Goal: Transaction & Acquisition: Subscribe to service/newsletter

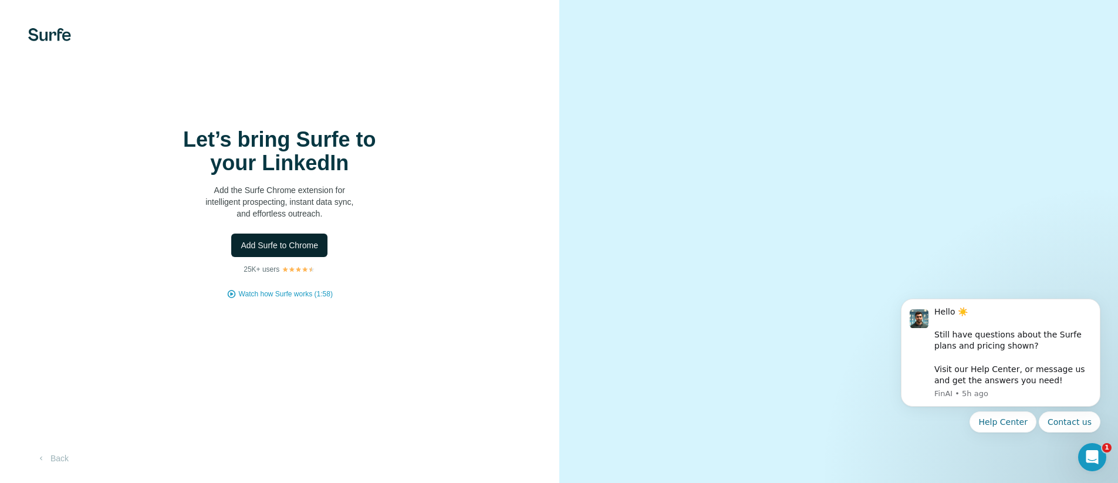
click at [268, 251] on span "Add Surfe to Chrome" at bounding box center [279, 245] width 77 height 12
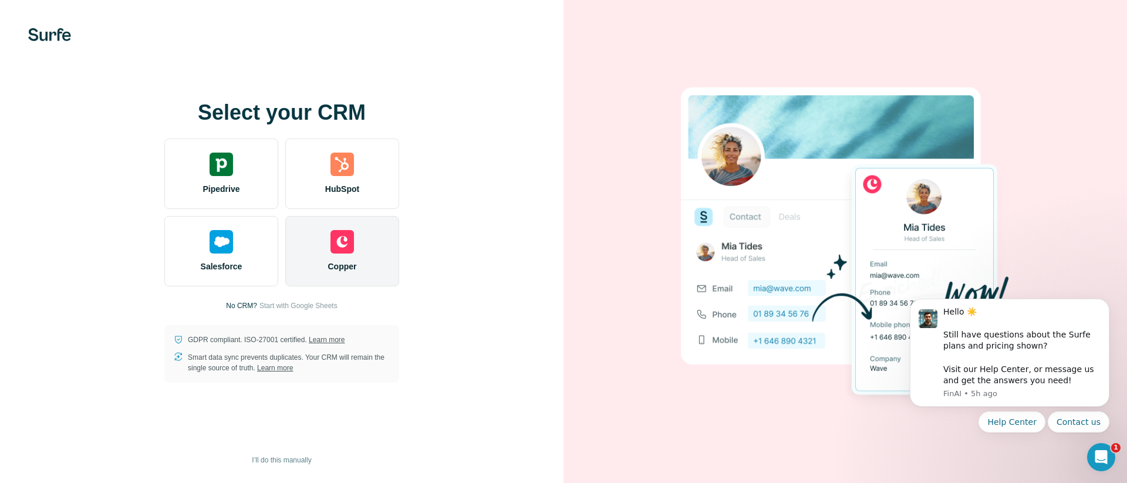
click at [329, 239] on div "Copper" at bounding box center [342, 251] width 114 height 70
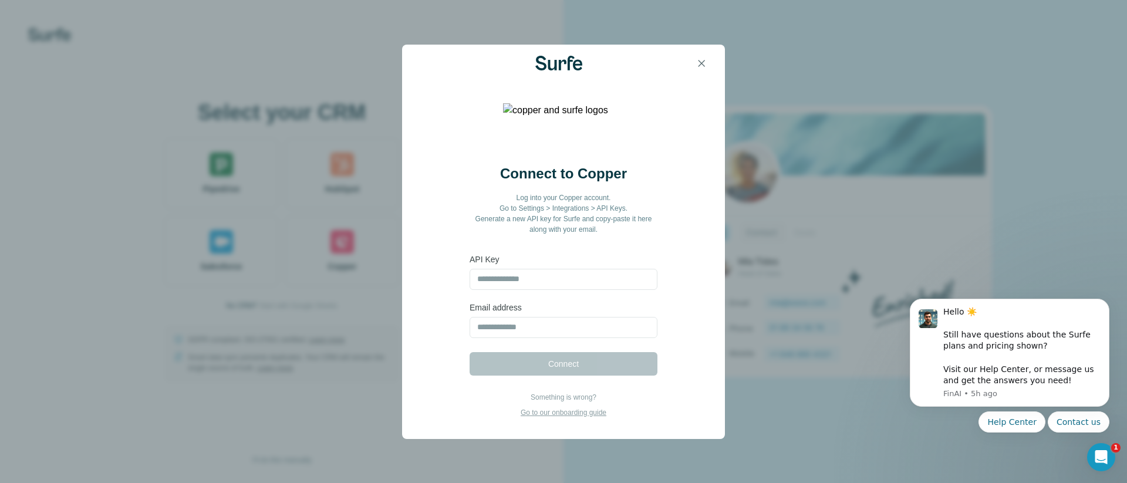
click at [535, 289] on form "API Key Email address Connect" at bounding box center [563, 315] width 188 height 122
click at [540, 282] on input "text" at bounding box center [563, 279] width 188 height 21
click at [583, 284] on input "text" at bounding box center [563, 279] width 188 height 21
paste input "**********"
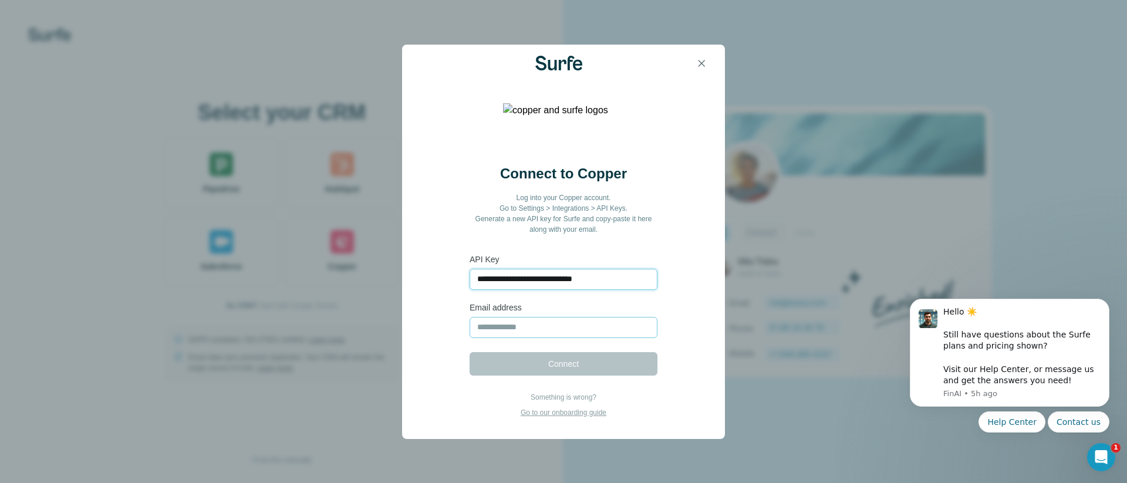
type input "**********"
click at [535, 327] on input "email" at bounding box center [563, 327] width 188 height 21
type input "**********"
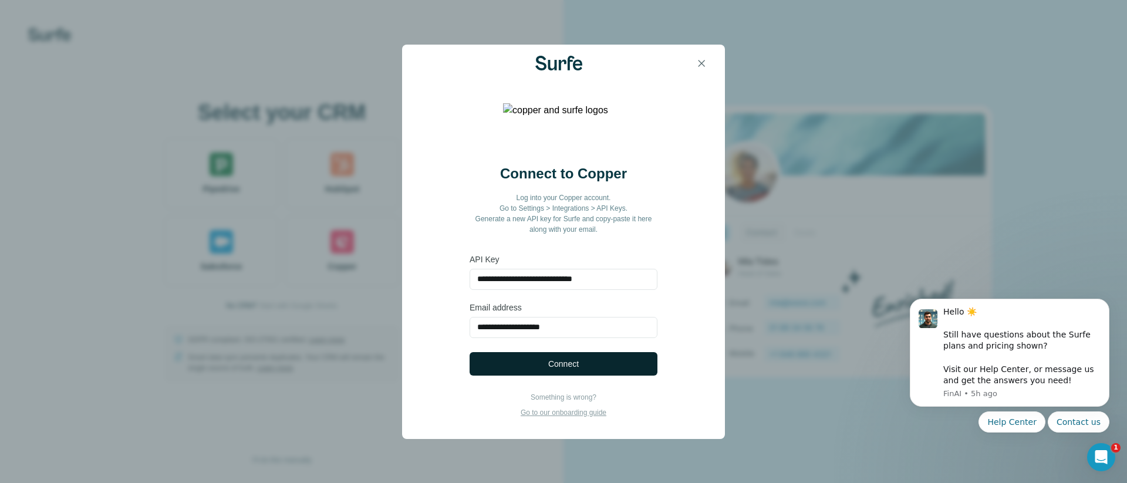
click at [532, 365] on button "Connect" at bounding box center [563, 363] width 188 height 23
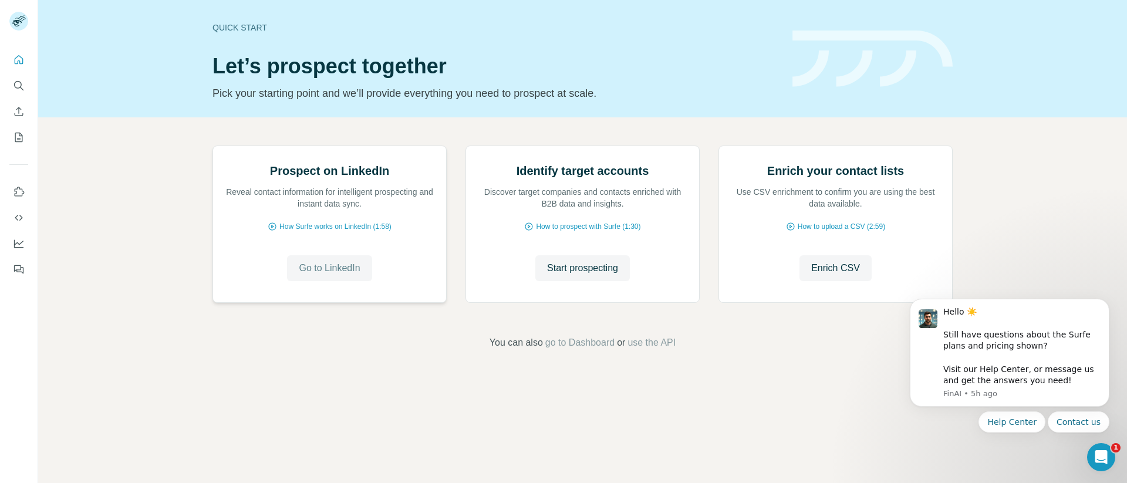
click at [350, 275] on span "Go to LinkedIn" at bounding box center [329, 268] width 61 height 14
click at [373, 232] on span "How Surfe works on LinkedIn (1:58)" at bounding box center [335, 226] width 112 height 11
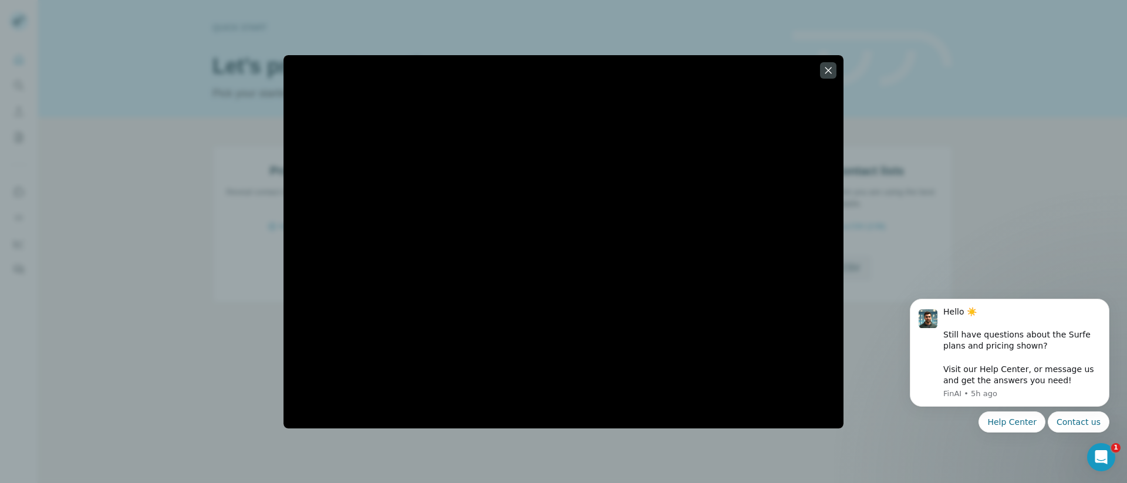
click at [897, 141] on div at bounding box center [563, 241] width 1127 height 483
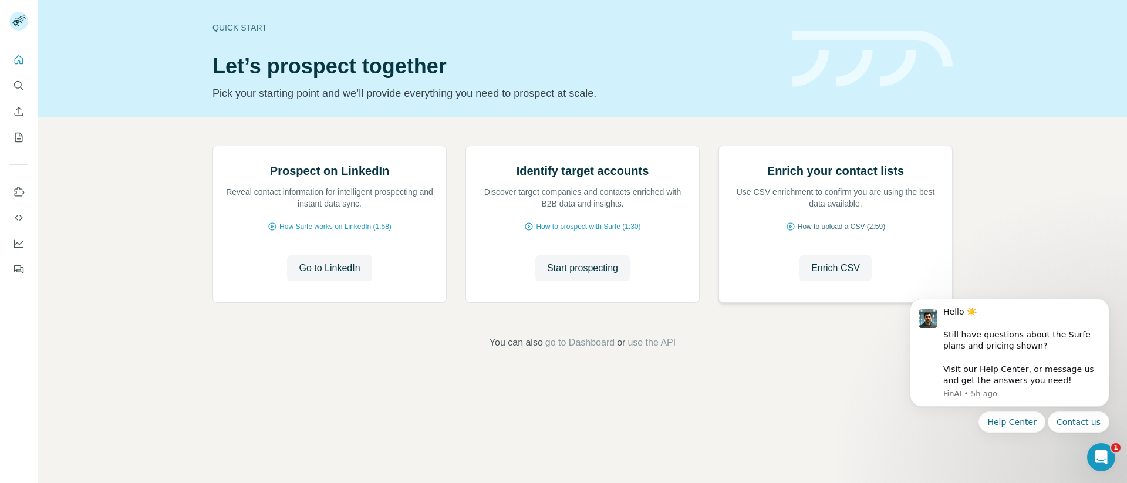
click at [818, 232] on span "How to upload a CSV (2:59)" at bounding box center [841, 226] width 87 height 11
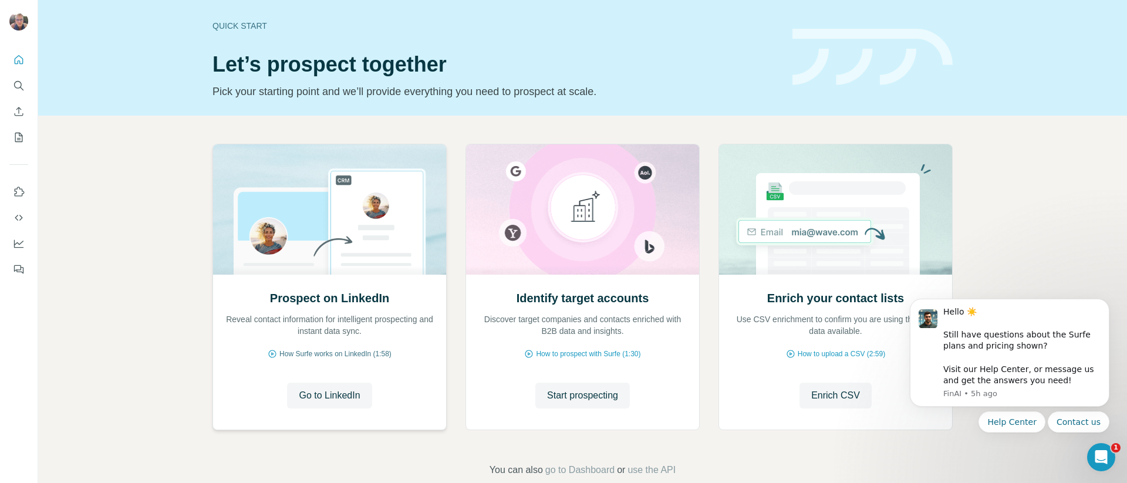
scroll to position [2, 0]
click at [33, 56] on div at bounding box center [19, 161] width 38 height 238
click at [30, 62] on div at bounding box center [19, 161] width 38 height 238
click at [29, 62] on div at bounding box center [19, 161] width 38 height 238
click at [26, 61] on button "Quick start" at bounding box center [18, 59] width 19 height 21
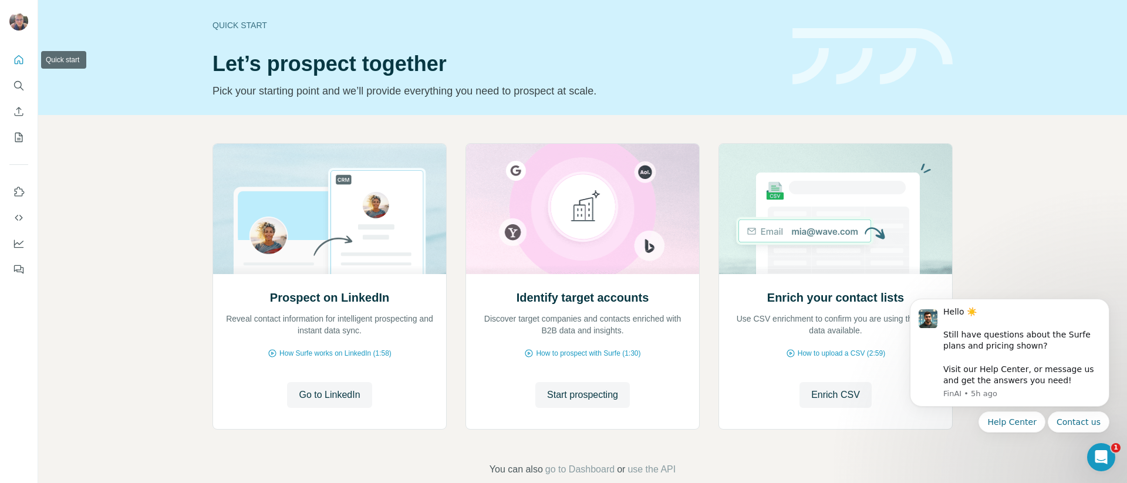
click at [26, 61] on button "Quick start" at bounding box center [18, 59] width 19 height 21
click at [9, 135] on button "My lists" at bounding box center [18, 137] width 19 height 21
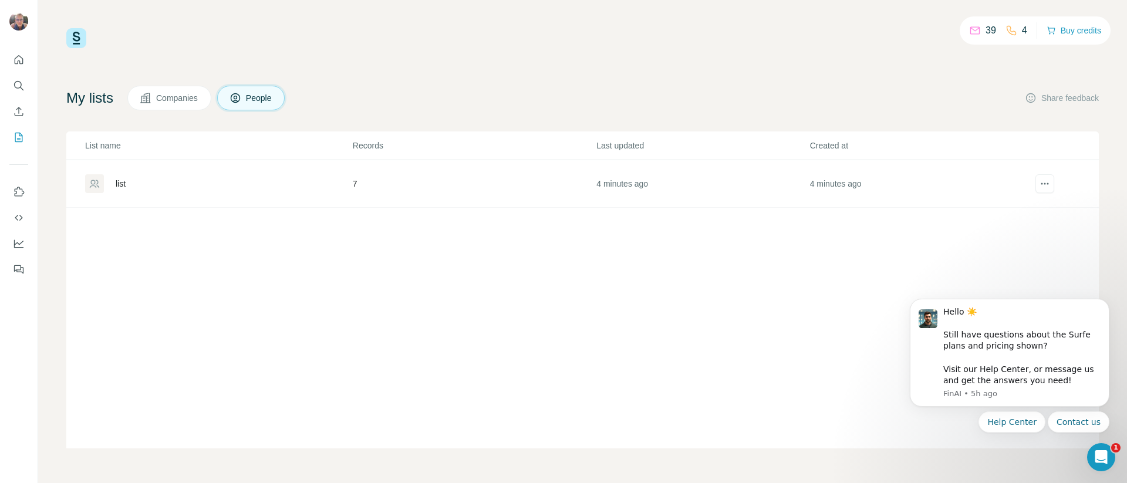
click at [192, 99] on span "Companies" at bounding box center [177, 98] width 43 height 12
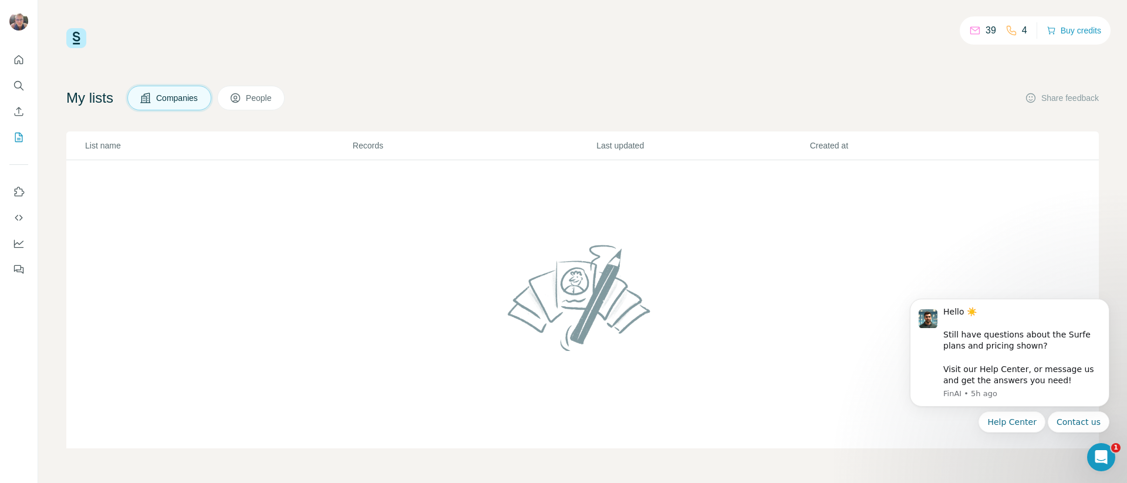
click at [262, 93] on span "People" at bounding box center [259, 98] width 27 height 12
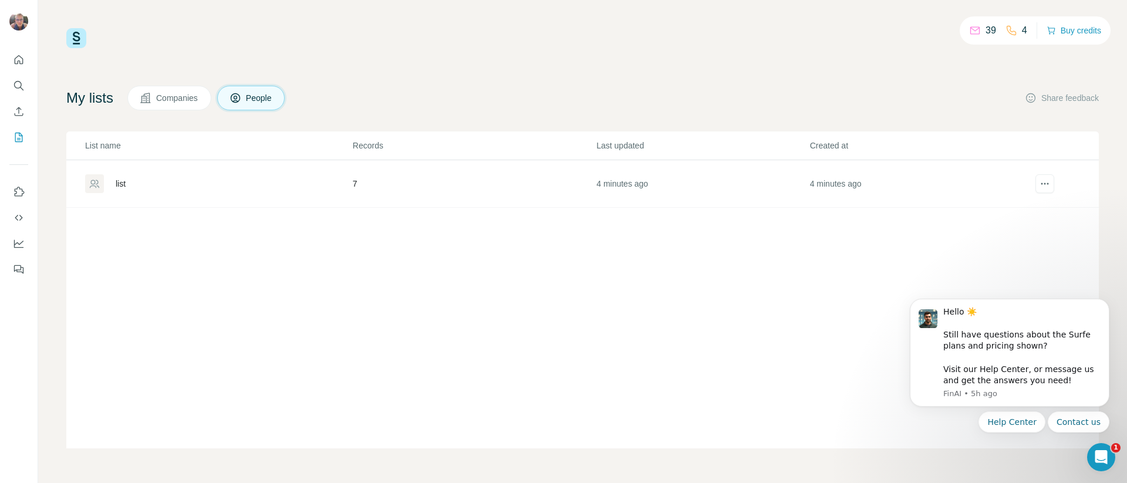
click at [121, 180] on div "list" at bounding box center [121, 184] width 10 height 12
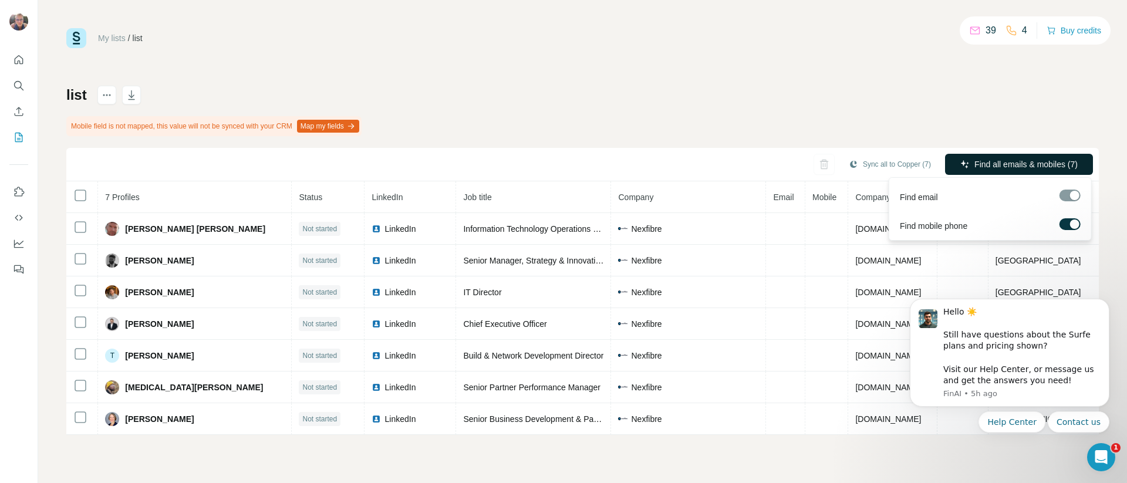
click at [997, 158] on span "Find all emails & mobiles (7)" at bounding box center [1025, 164] width 103 height 12
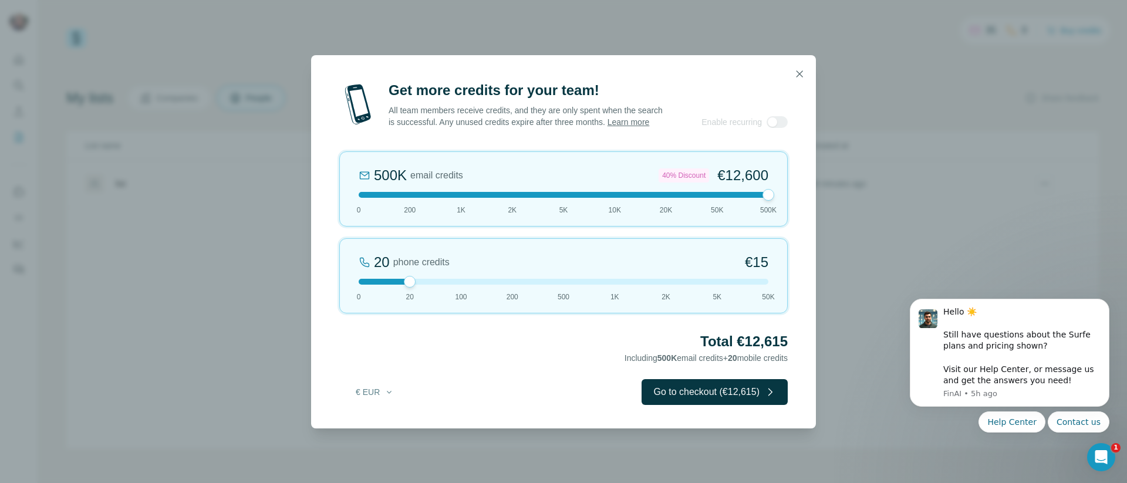
drag, startPoint x: 410, startPoint y: 204, endPoint x: 779, endPoint y: 208, distance: 369.8
click at [779, 208] on div "500K email credits 40% Discount €12,600 0 200 1K 2K 5K 10K 20K 50K 500K" at bounding box center [563, 188] width 448 height 75
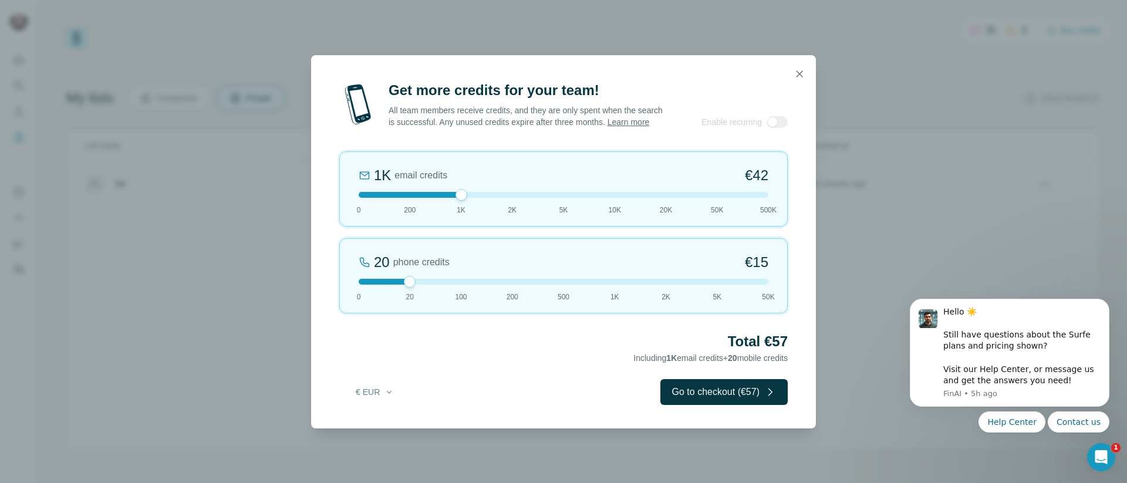
drag, startPoint x: 764, startPoint y: 202, endPoint x: 445, endPoint y: 208, distance: 318.7
click at [445, 208] on div "1K email credits €42 0 200 1K 2K 5K 10K 20K 50K 500K" at bounding box center [563, 188] width 448 height 75
drag, startPoint x: 408, startPoint y: 291, endPoint x: 302, endPoint y: 286, distance: 106.3
click at [302, 286] on div "Get more credits for your team! All team members receive credits, and they are …" at bounding box center [563, 241] width 1127 height 483
click at [794, 69] on icon "button" at bounding box center [799, 74] width 12 height 12
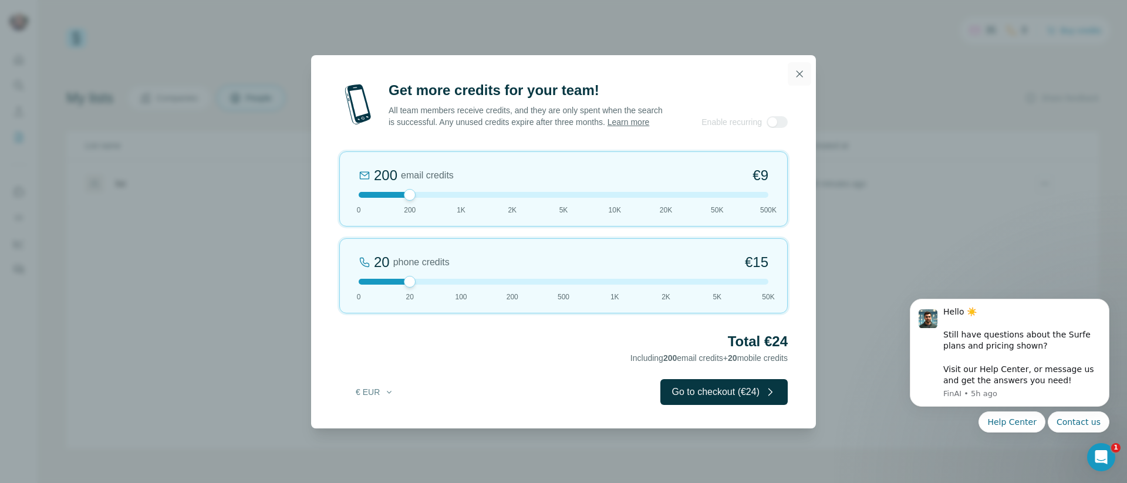
click at [798, 68] on icon "button" at bounding box center [799, 74] width 12 height 12
